Goal: Information Seeking & Learning: Learn about a topic

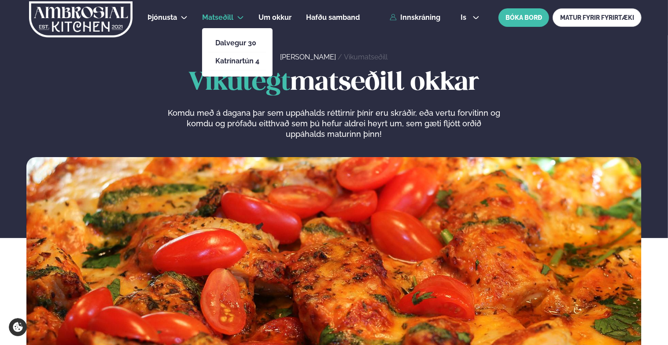
click at [226, 15] on span "Matseðill" at bounding box center [217, 17] width 31 height 8
click at [233, 31] on ul "Dalvegur 30 Katrínartún 4" at bounding box center [237, 52] width 70 height 48
click at [235, 38] on li "Dalvegur 30" at bounding box center [237, 43] width 58 height 18
click at [236, 43] on link "Dalvegur 30" at bounding box center [237, 43] width 44 height 7
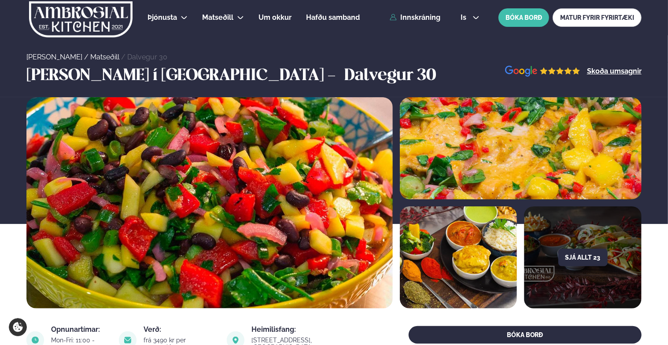
click at [369, 337] on div "Opnunartímar: Mon-Fri: 11:00 - 13:30 Verð: frá 3490 kr per manneskju Heimilisfa…" at bounding box center [333, 340] width 615 height 28
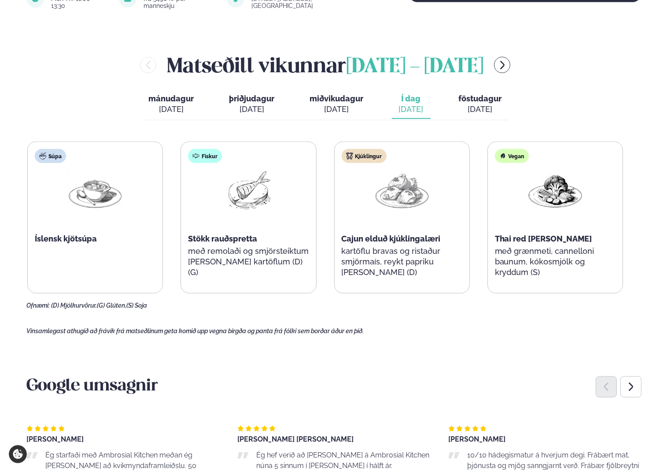
scroll to position [220, 0]
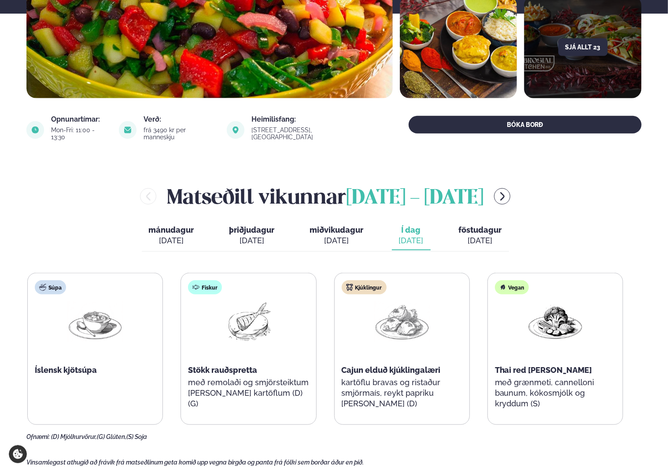
click at [480, 225] on span "föstudagur" at bounding box center [480, 229] width 43 height 9
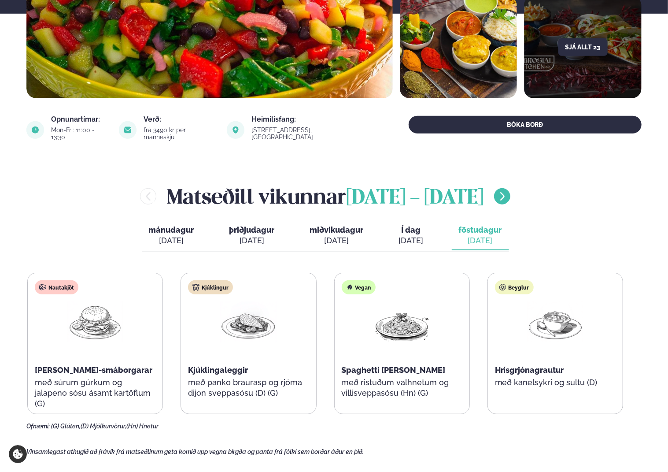
click at [497, 191] on icon "menu-btn-right" at bounding box center [502, 196] width 11 height 11
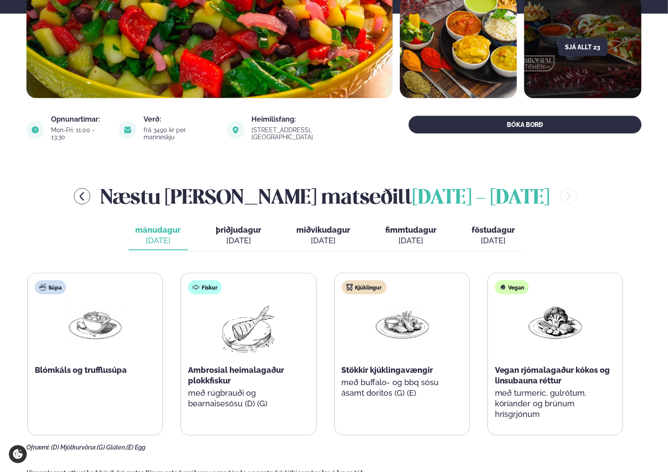
click at [197, 234] on div "mánudagur mán. ágú. 18 þriðjudagur þri. ágú. 19 miðvikudagur mið. ágú. 20 fimmt…" at bounding box center [326, 236] width 394 height 30
click at [209, 235] on div "mánudagur mán. ágú. 18 þriðjudagur þri. ágú. 19 miðvikudagur mið. ágú. 20 fimmt…" at bounding box center [326, 236] width 394 height 30
click at [236, 235] on div "ágú. 19" at bounding box center [238, 240] width 45 height 11
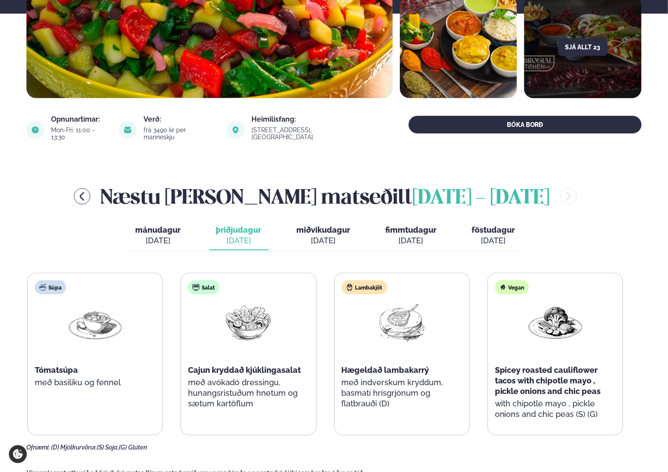
click at [367, 231] on div "mánudagur mán. ágú. 18 þriðjudagur þri. ágú. 19 miðvikudagur mið. ágú. 20 fimmt…" at bounding box center [326, 236] width 394 height 30
click at [343, 226] on span "miðvikudagur" at bounding box center [324, 229] width 54 height 9
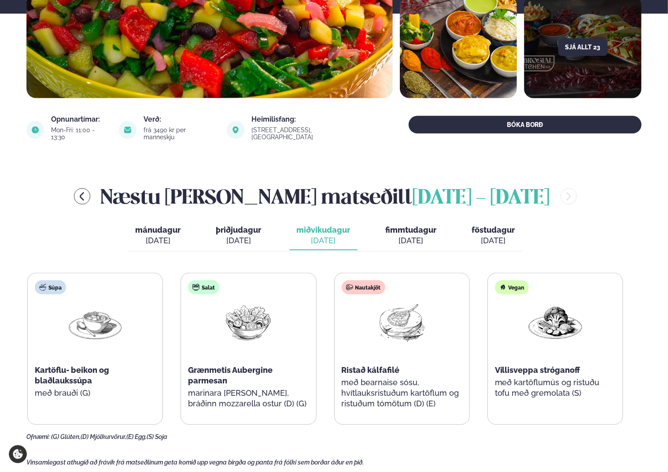
click at [420, 225] on span "fimmtudagur" at bounding box center [411, 229] width 51 height 9
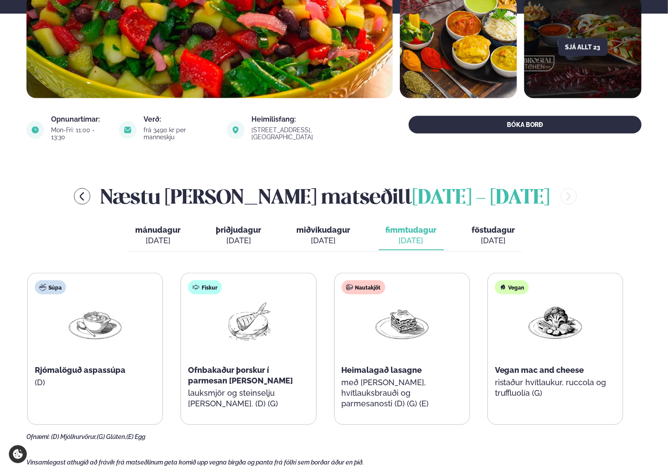
click at [486, 225] on span "föstudagur" at bounding box center [493, 229] width 43 height 9
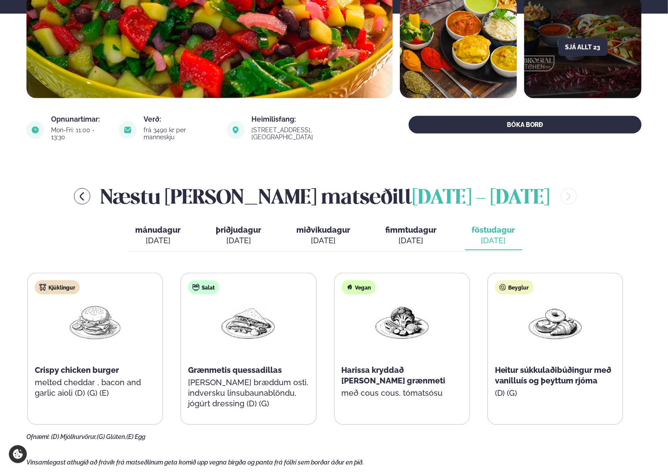
click at [192, 223] on div "mánudagur mán. ágú. 18 þriðjudagur þri. ágú. 19 miðvikudagur mið. ágú. 20 fimmt…" at bounding box center [326, 236] width 394 height 30
click at [153, 235] on div "ágú. 18" at bounding box center [158, 240] width 45 height 11
